Goal: Find specific page/section: Find specific page/section

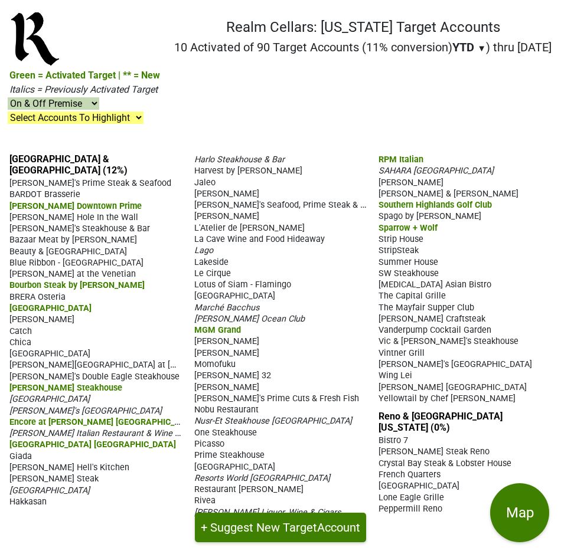
click at [94, 104] on select "On & Off Premise On Premise Off Premise Country Clubs Only" at bounding box center [54, 103] width 92 height 12
click at [201, 109] on nav "Realm Cellars: Nevada Target Accounts 10 Activated of 90 Target Accounts (11% c…" at bounding box center [280, 76] width 561 height 135
click at [92, 104] on select "On & Off Premise On Premise Off Premise Country Clubs Only" at bounding box center [54, 103] width 92 height 12
select select "on"
click at [8, 97] on select "On & Off Premise On Premise Off Premise Country Clubs Only" at bounding box center [54, 103] width 92 height 12
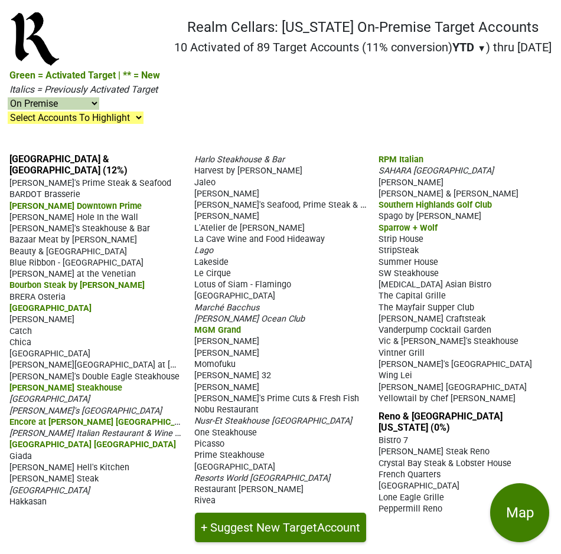
click at [95, 106] on select "On & Off Premise On Premise Off Premise Country Clubs Only" at bounding box center [54, 103] width 92 height 12
select select "off"
click at [8, 97] on select "On & Off Premise On Premise Off Premise Country Clubs Only" at bounding box center [54, 103] width 92 height 12
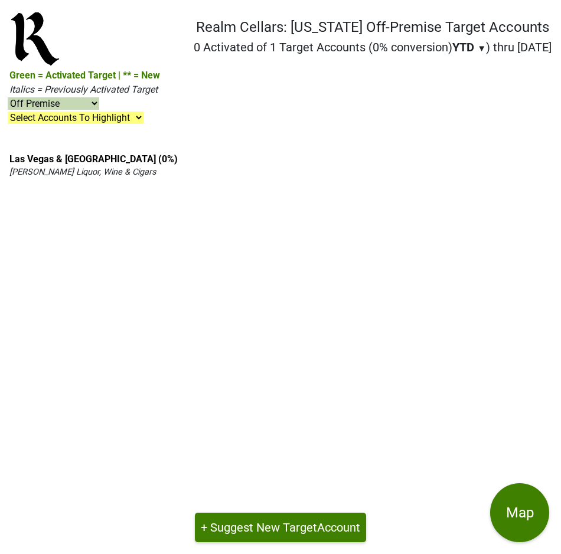
click at [90, 104] on select "On & Off Premise On Premise Off Premise Country Clubs Only" at bounding box center [54, 103] width 92 height 12
select select "club"
click at [8, 97] on select "On & Off Premise On Premise Off Premise Country Clubs Only" at bounding box center [54, 103] width 92 height 12
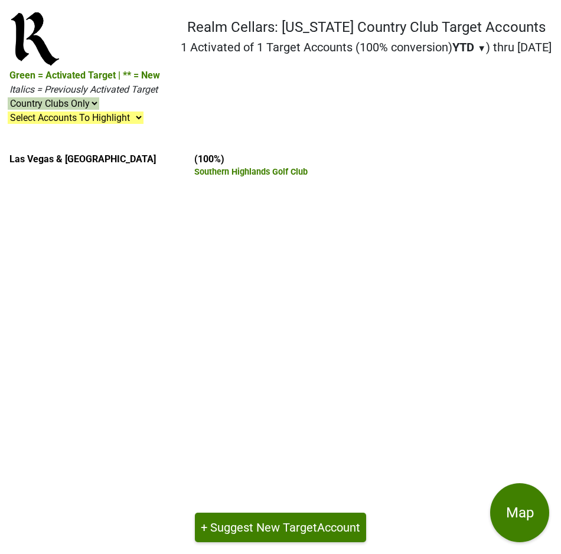
select select "club"
click at [94, 104] on select "On & Off Premise On Premise Off Premise Country Clubs Only" at bounding box center [54, 103] width 92 height 12
select select
click at [8, 97] on select "On & Off Premise On Premise Off Premise Country Clubs Only" at bounding box center [54, 103] width 92 height 12
